Goal: Information Seeking & Learning: Learn about a topic

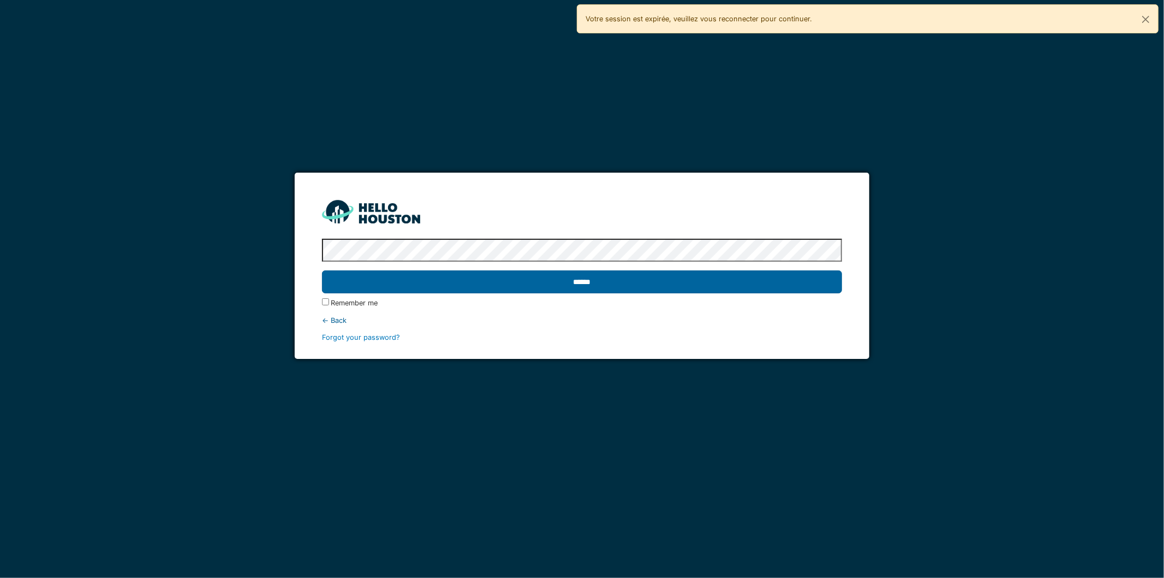
click at [623, 284] on input "******" at bounding box center [582, 281] width 521 height 23
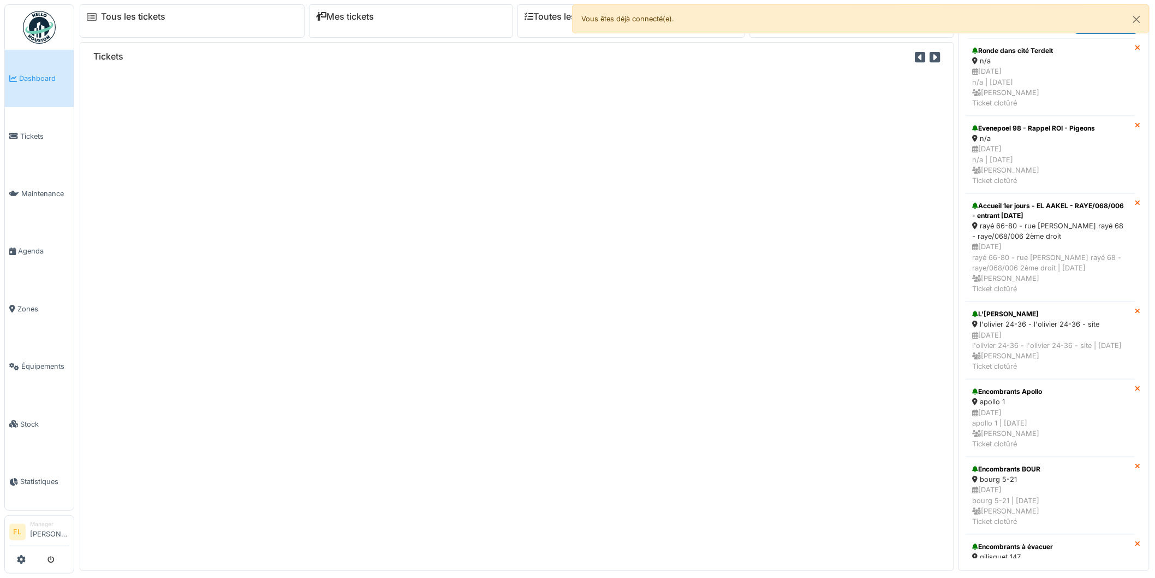
click at [591, 197] on div "Tickets" at bounding box center [517, 306] width 875 height 528
click at [29, 132] on span "Tickets" at bounding box center [44, 136] width 49 height 10
click at [1137, 17] on button "Close" at bounding box center [1137, 19] width 25 height 29
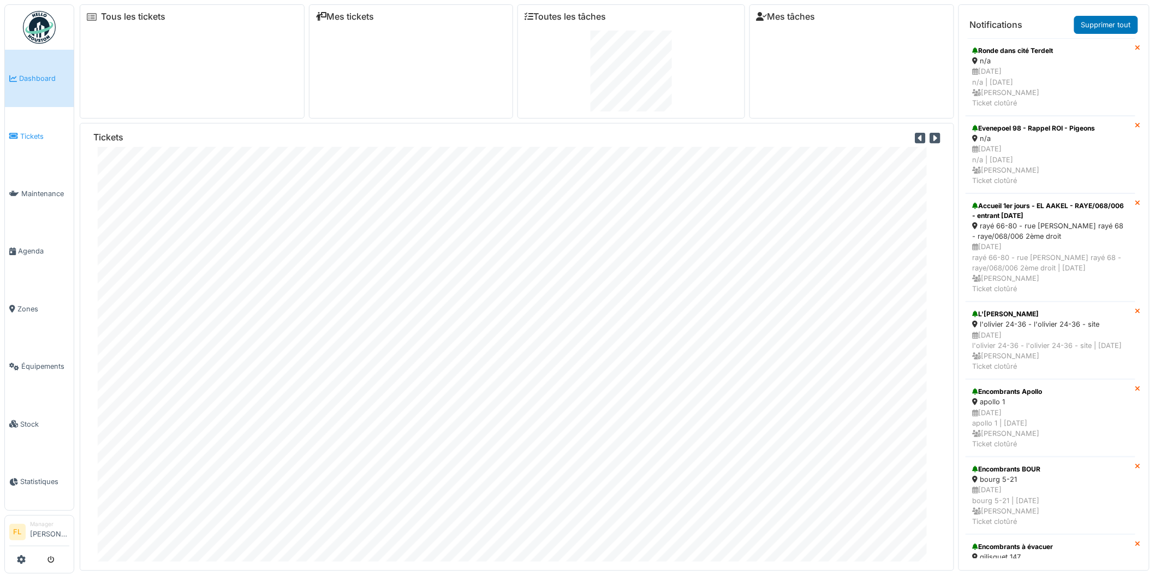
click at [29, 133] on span "Tickets" at bounding box center [44, 136] width 49 height 10
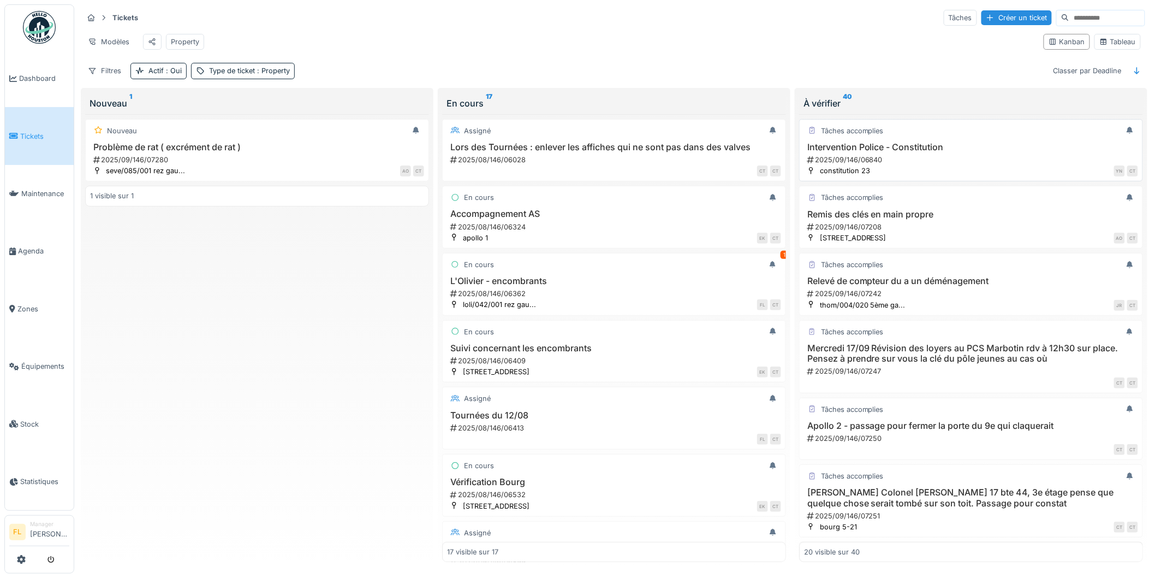
click at [935, 152] on h3 "Intervention Police - Constitution" at bounding box center [971, 147] width 334 height 10
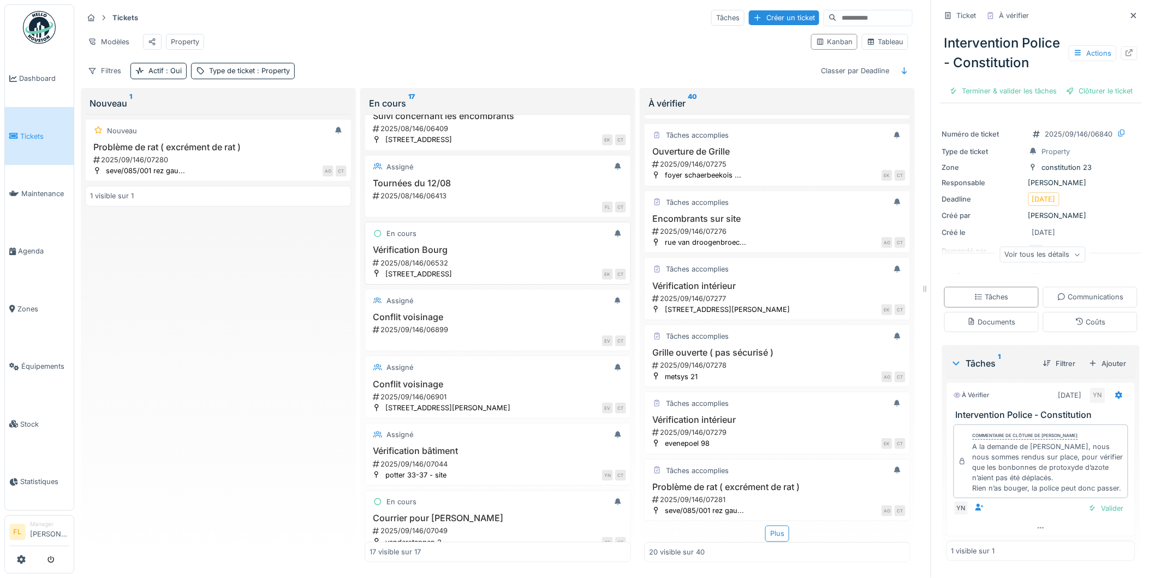
scroll to position [364, 0]
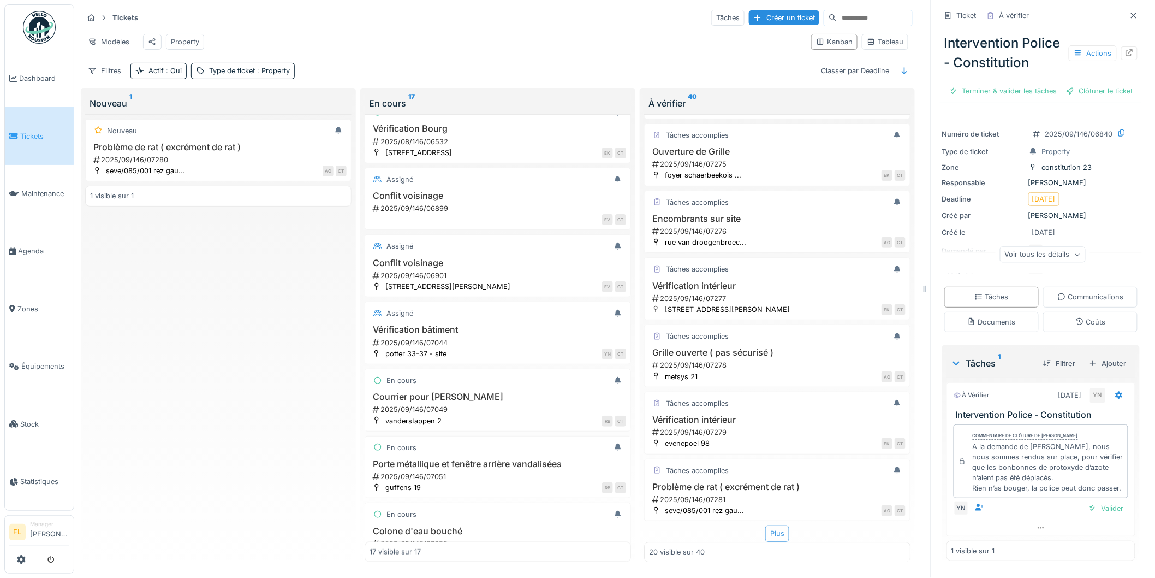
click at [771, 533] on div "Plus" at bounding box center [777, 533] width 24 height 16
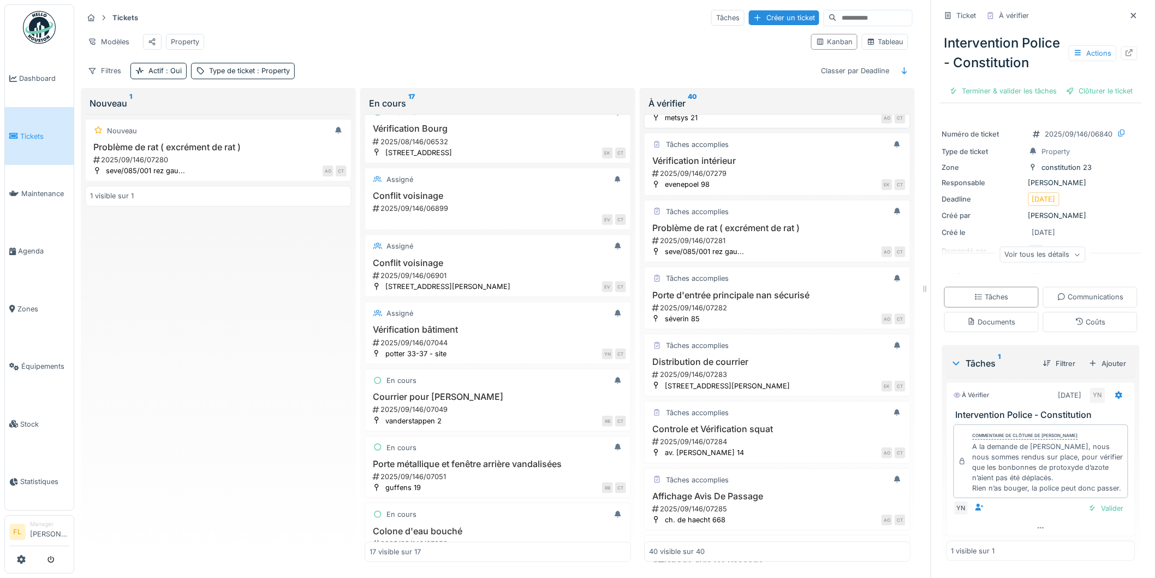
scroll to position [1277, 0]
click at [717, 432] on h3 "Controle et Vérification squat" at bounding box center [777, 427] width 257 height 10
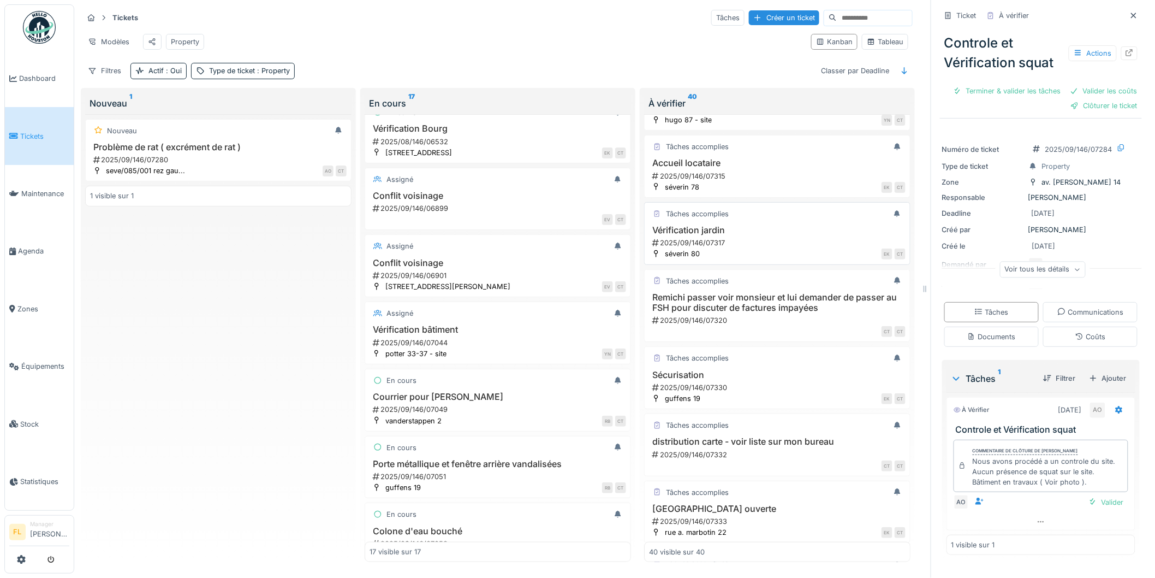
scroll to position [1945, 0]
click at [762, 391] on div "2025/09/146/07330" at bounding box center [778, 386] width 254 height 10
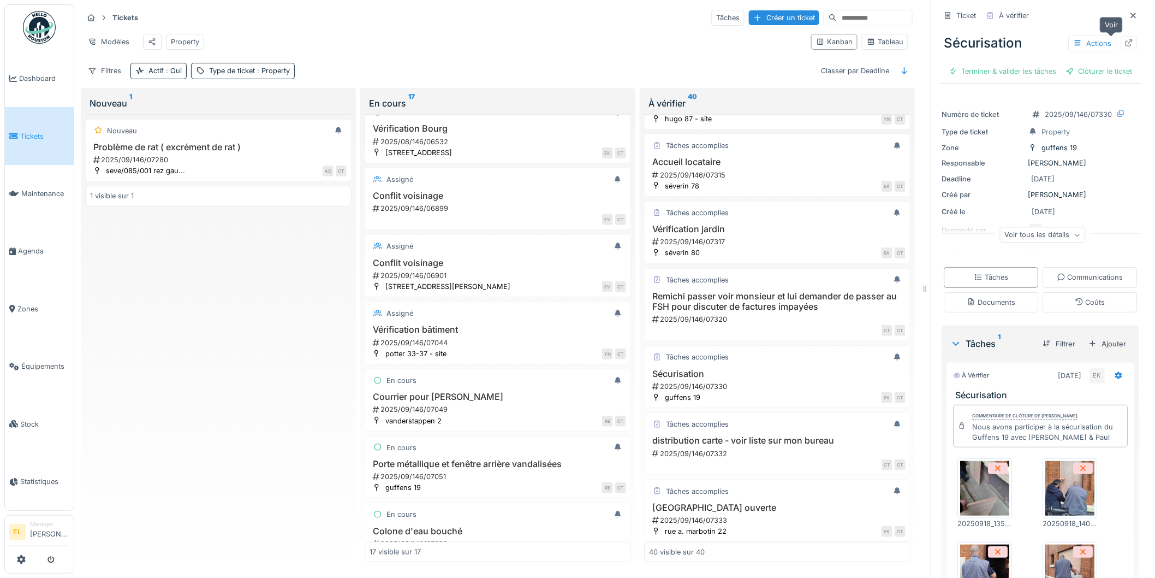
click at [1126, 43] on icon at bounding box center [1129, 42] width 7 height 7
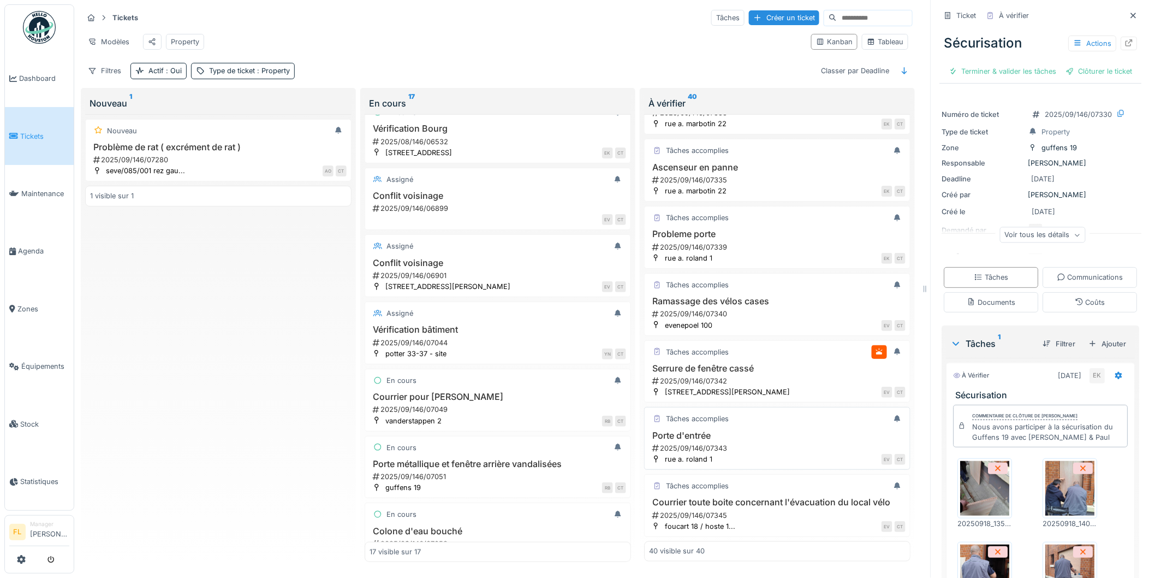
scroll to position [9, 0]
click at [757, 497] on h3 "Courrier toute boite concernant l'évacuation du local vélo" at bounding box center [777, 502] width 257 height 10
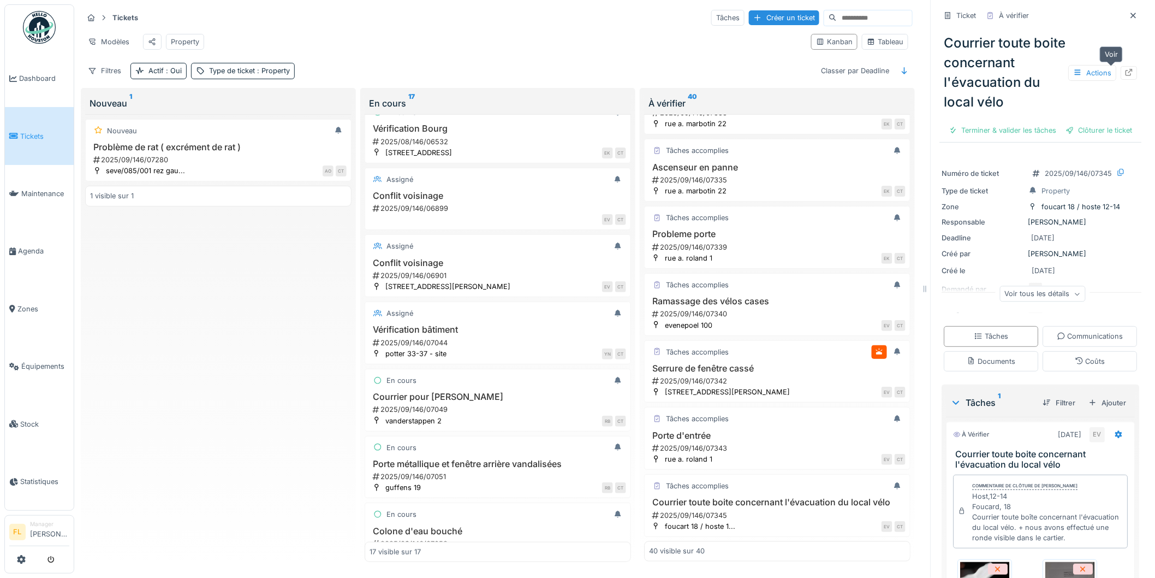
click at [1125, 69] on icon at bounding box center [1129, 72] width 9 height 7
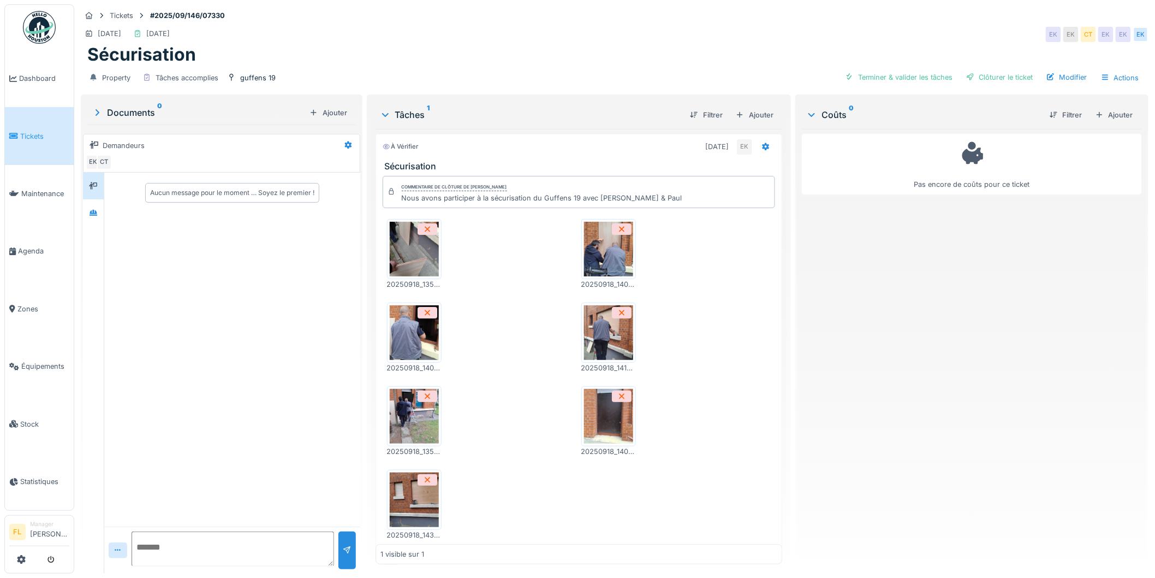
click at [412, 422] on img at bounding box center [414, 416] width 49 height 55
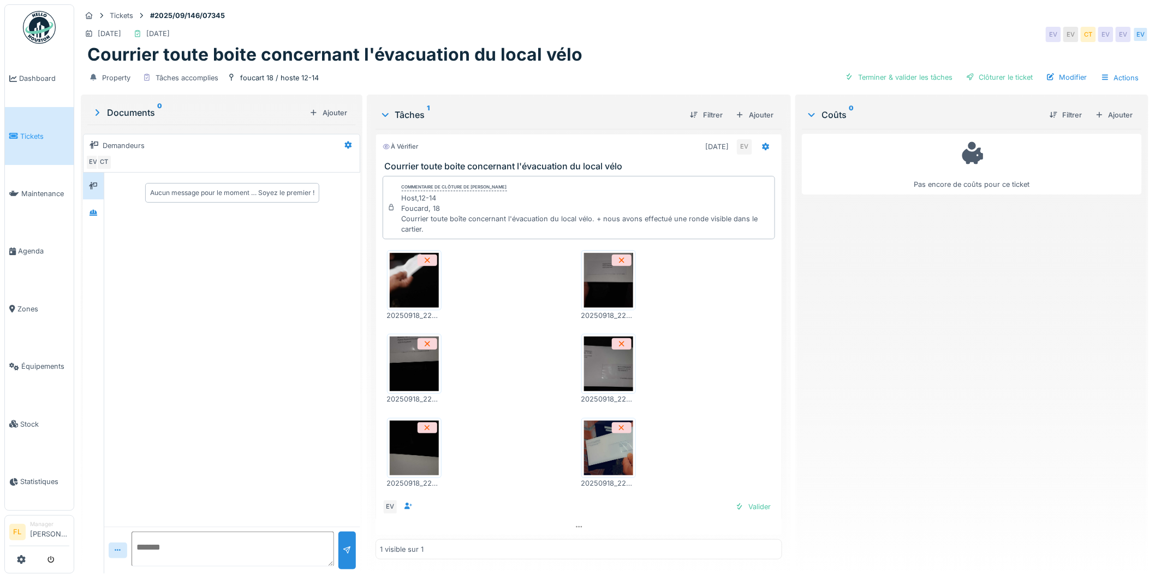
click at [403, 284] on img at bounding box center [414, 280] width 49 height 55
click at [598, 290] on img at bounding box center [608, 280] width 49 height 55
click at [395, 369] on img at bounding box center [414, 363] width 49 height 55
click at [598, 379] on img at bounding box center [608, 363] width 49 height 55
